Goal: Find specific page/section: Find specific page/section

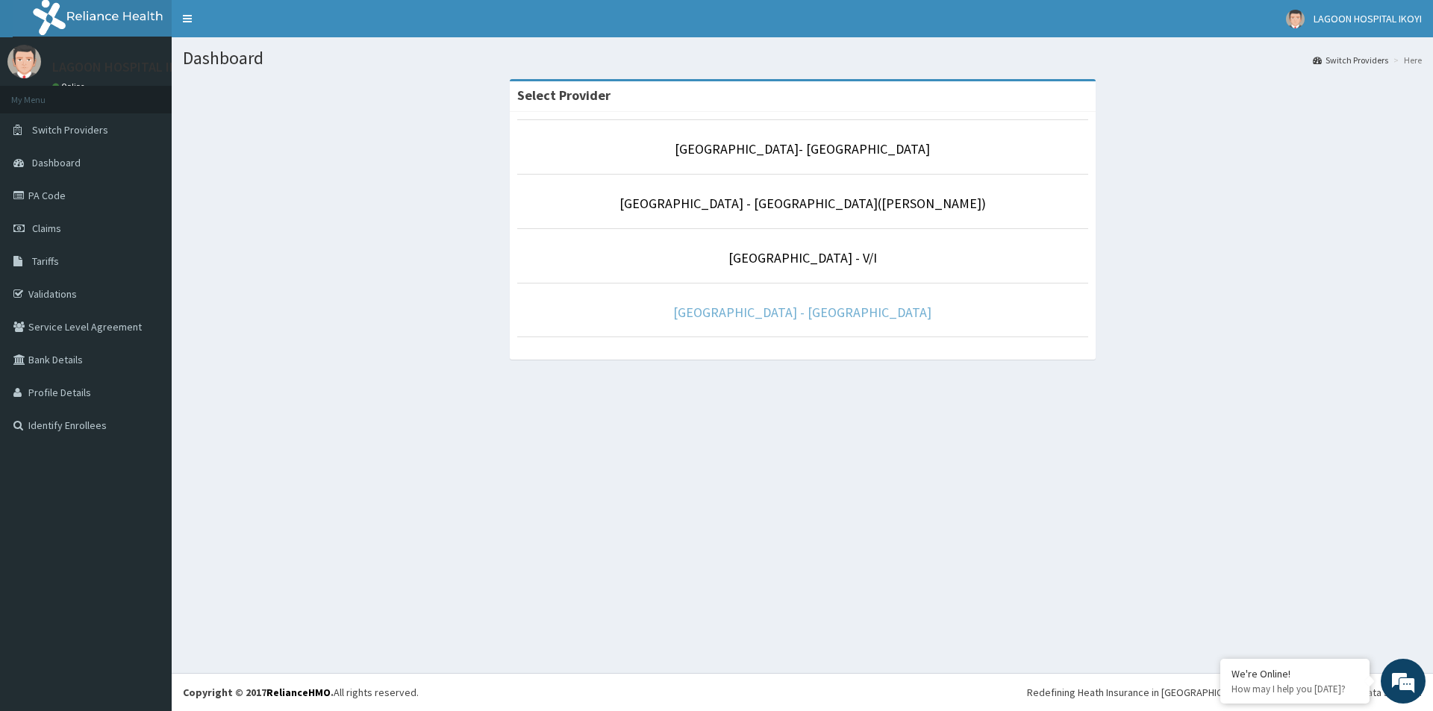
click at [833, 312] on link "[GEOGRAPHIC_DATA] - [GEOGRAPHIC_DATA]" at bounding box center [802, 312] width 258 height 17
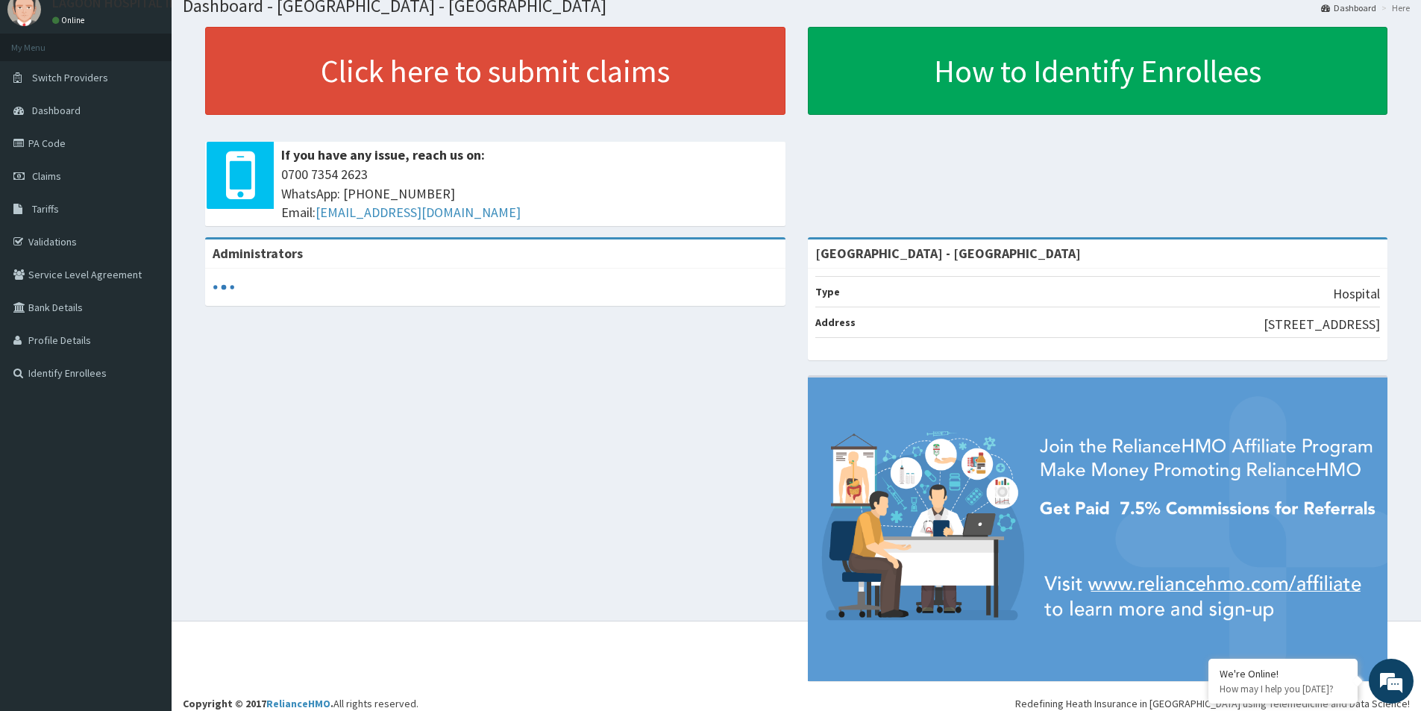
scroll to position [63, 0]
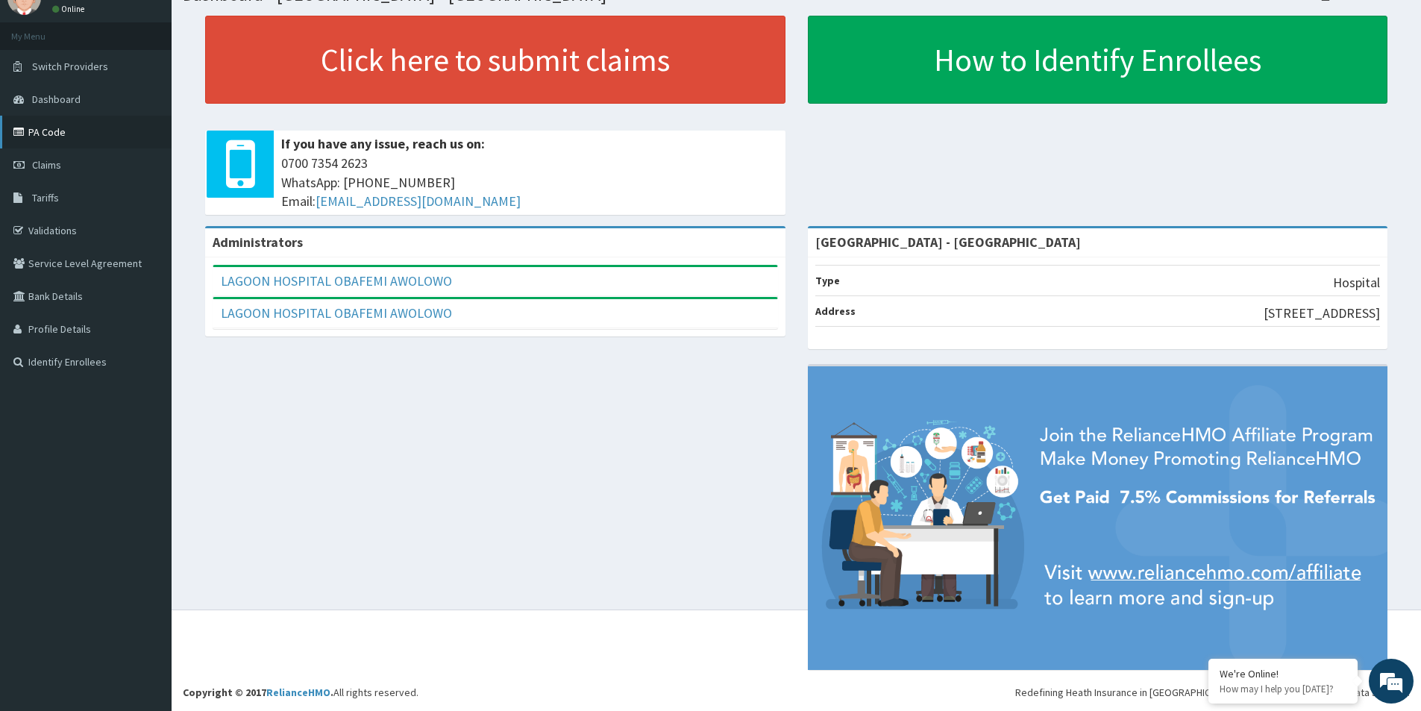
click at [51, 134] on link "PA Code" at bounding box center [86, 132] width 172 height 33
